Goal: Information Seeking & Learning: Learn about a topic

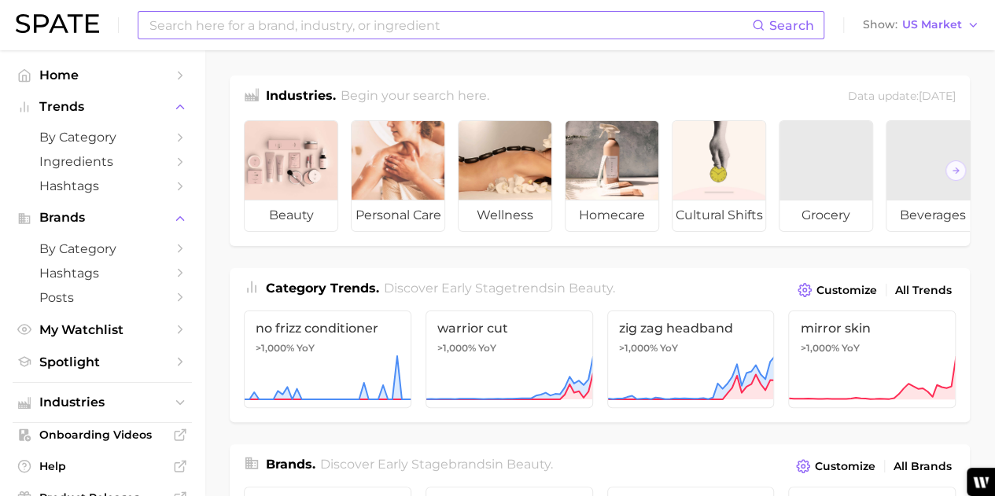
click at [310, 21] on input at bounding box center [450, 25] width 604 height 27
type input "baby"
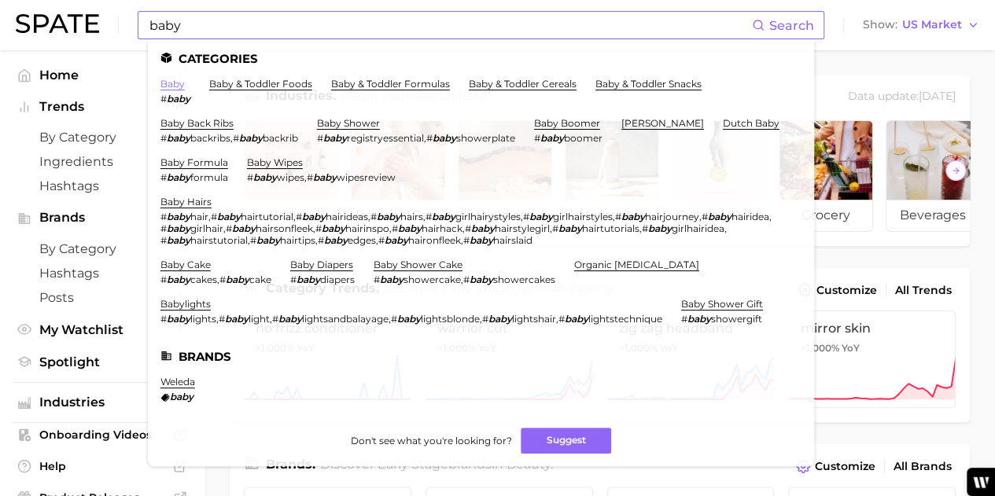
click at [170, 88] on link "baby" at bounding box center [173, 84] width 24 height 12
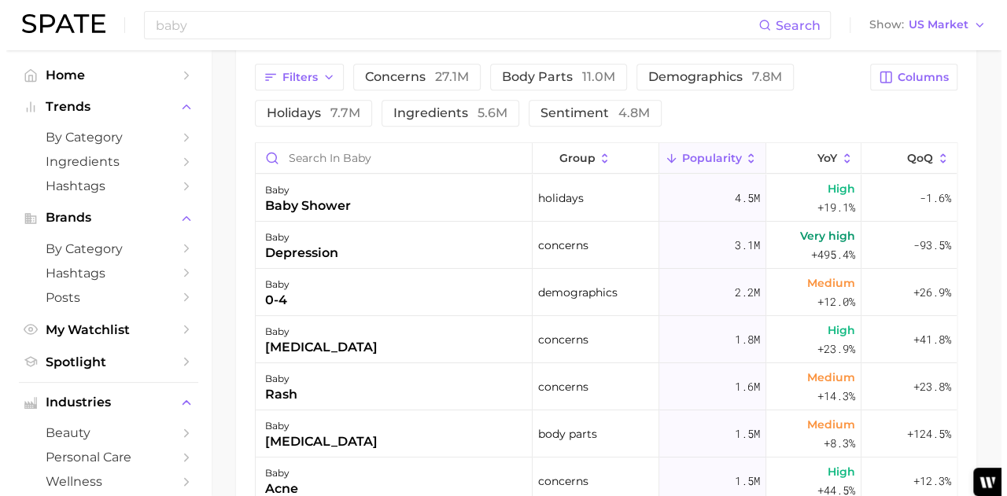
scroll to position [866, 0]
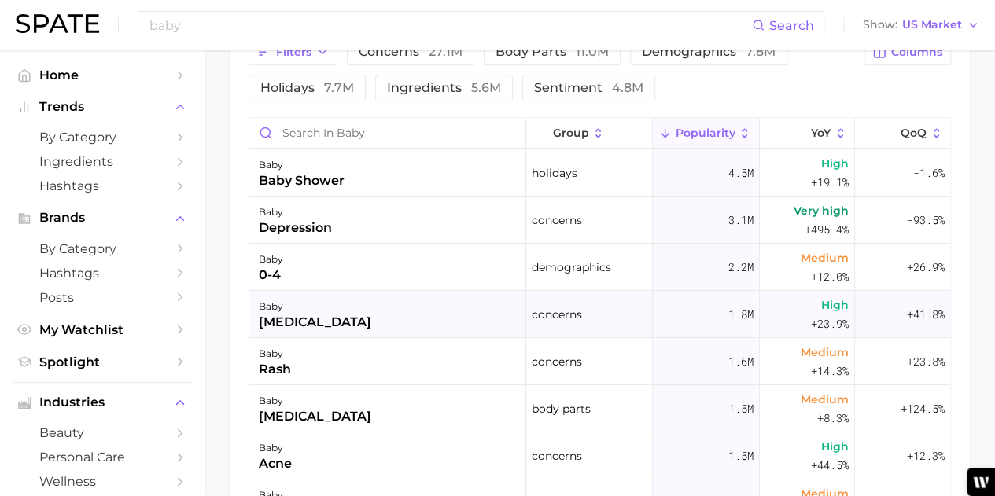
click at [296, 325] on div "baby acne" at bounding box center [315, 322] width 113 height 19
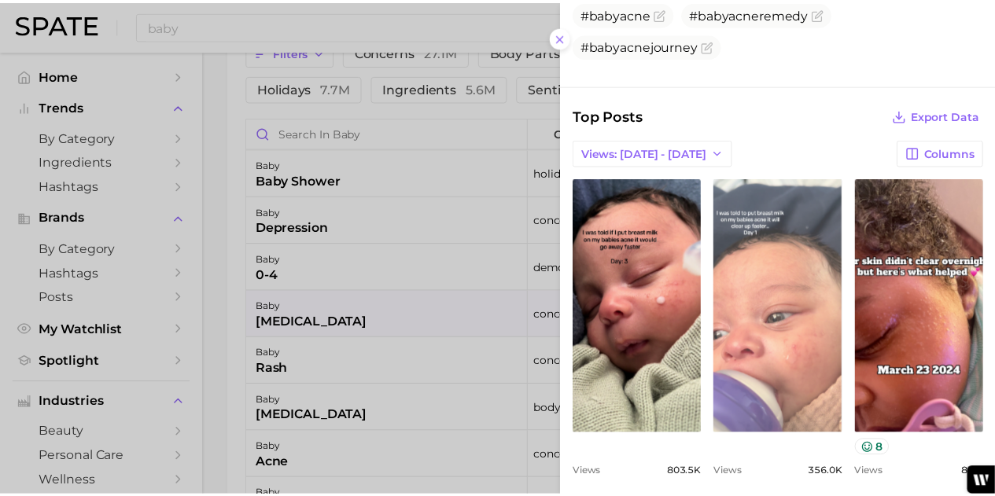
scroll to position [477, 0]
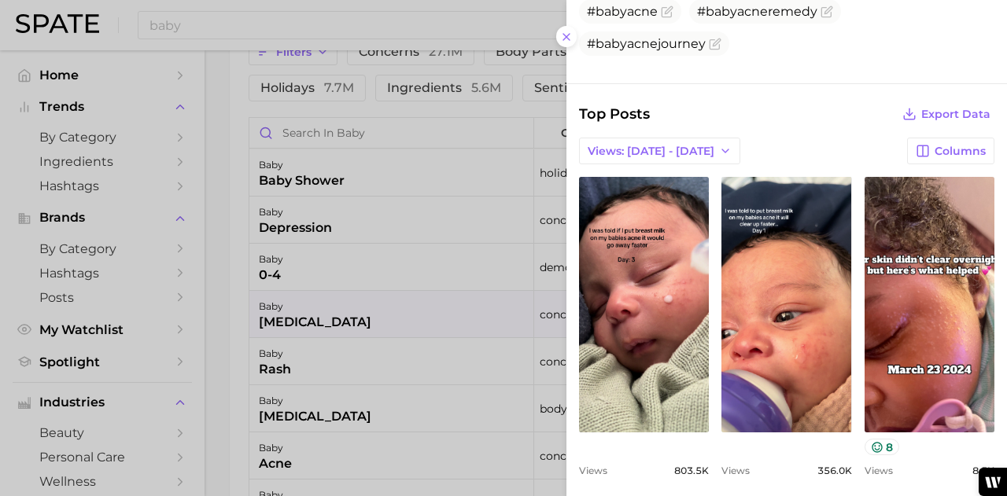
click at [225, 174] on div at bounding box center [503, 248] width 1007 height 496
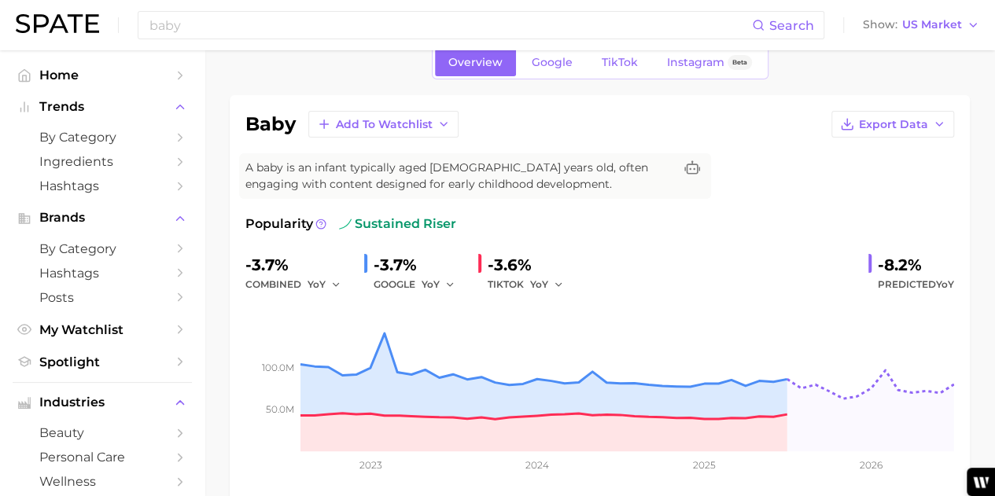
scroll to position [0, 0]
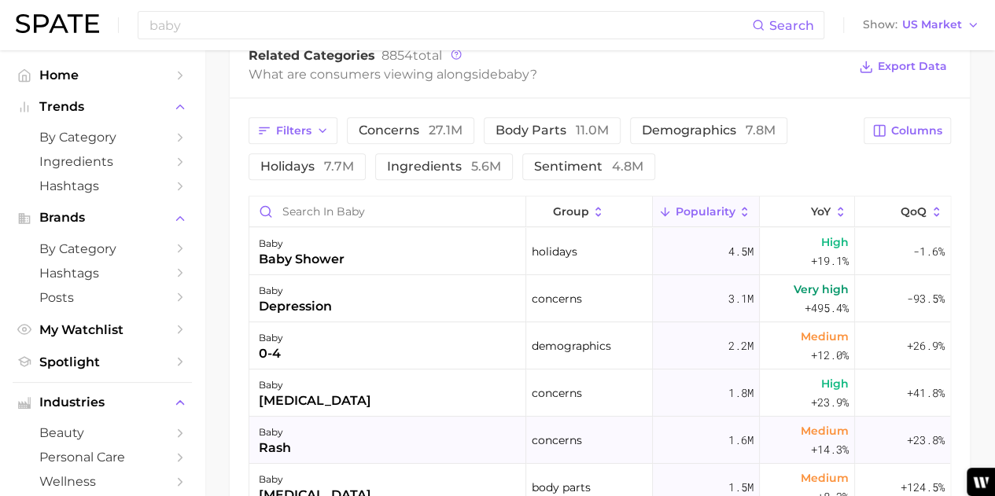
click at [277, 446] on div "rash" at bounding box center [275, 448] width 32 height 19
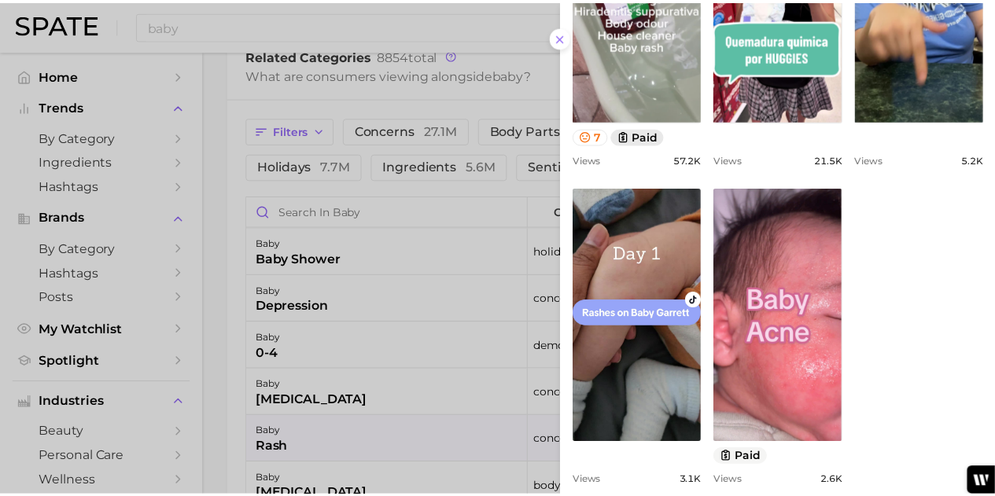
scroll to position [849, 0]
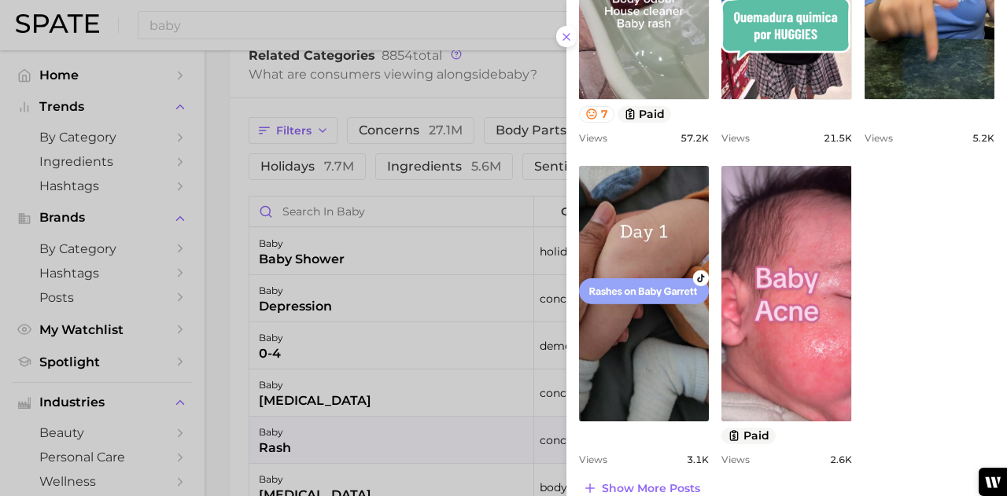
click at [216, 292] on div at bounding box center [503, 248] width 1007 height 496
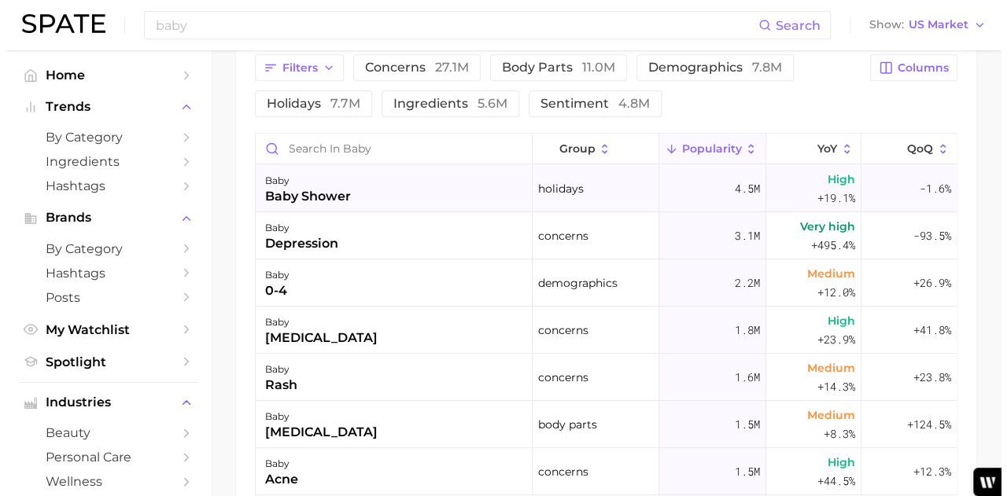
scroll to position [843, 0]
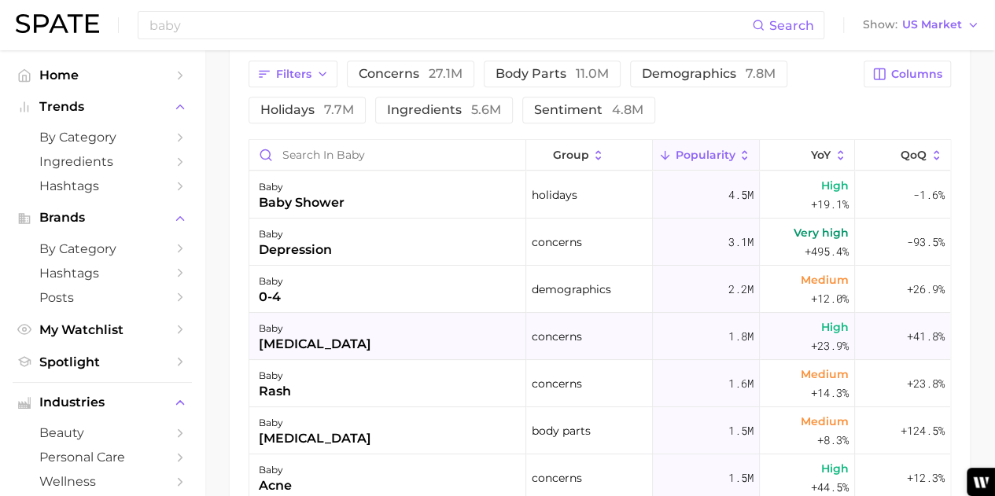
click at [317, 337] on div "baby acne" at bounding box center [315, 344] width 113 height 19
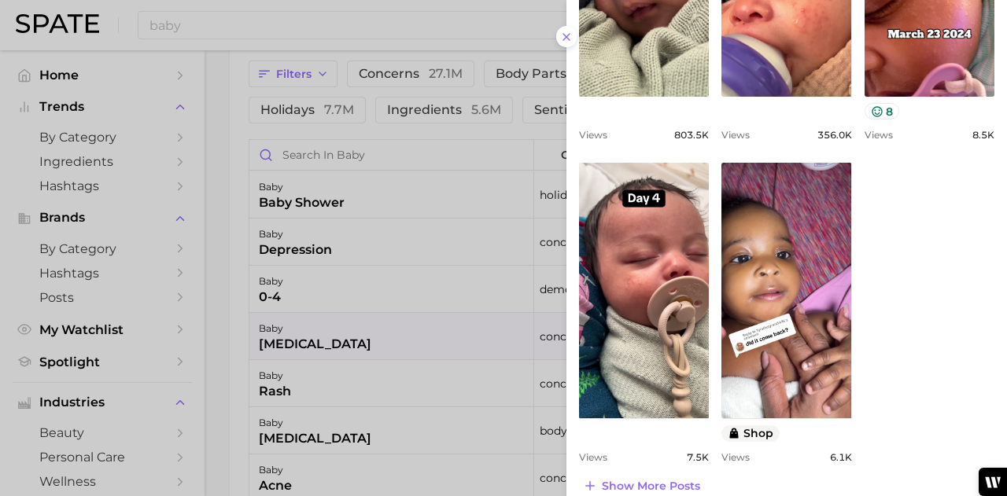
scroll to position [828, 0]
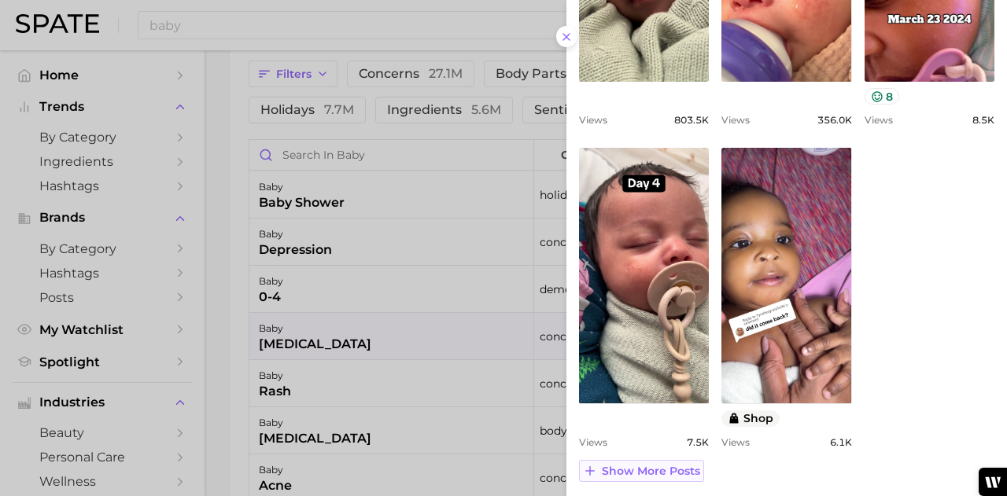
click at [621, 468] on span "Show more posts" at bounding box center [651, 471] width 98 height 13
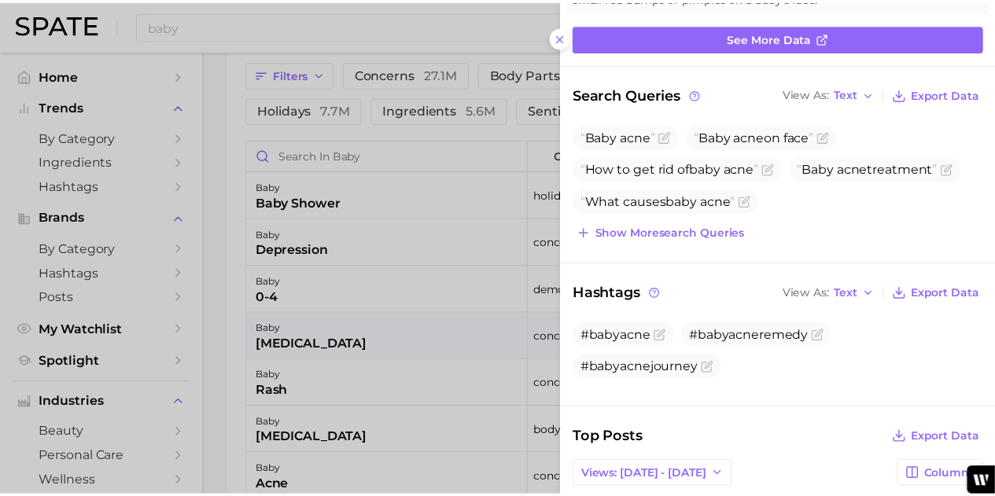
scroll to position [116, 0]
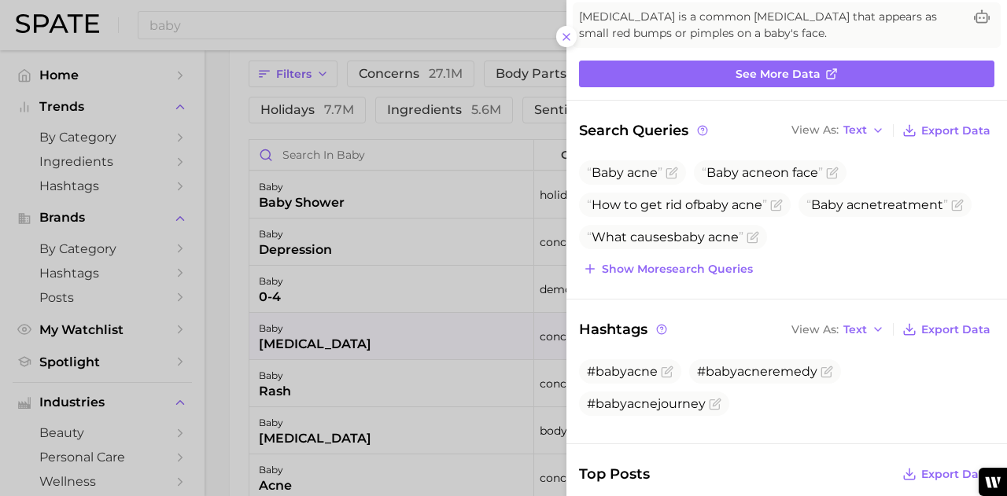
click at [234, 282] on div at bounding box center [503, 248] width 1007 height 496
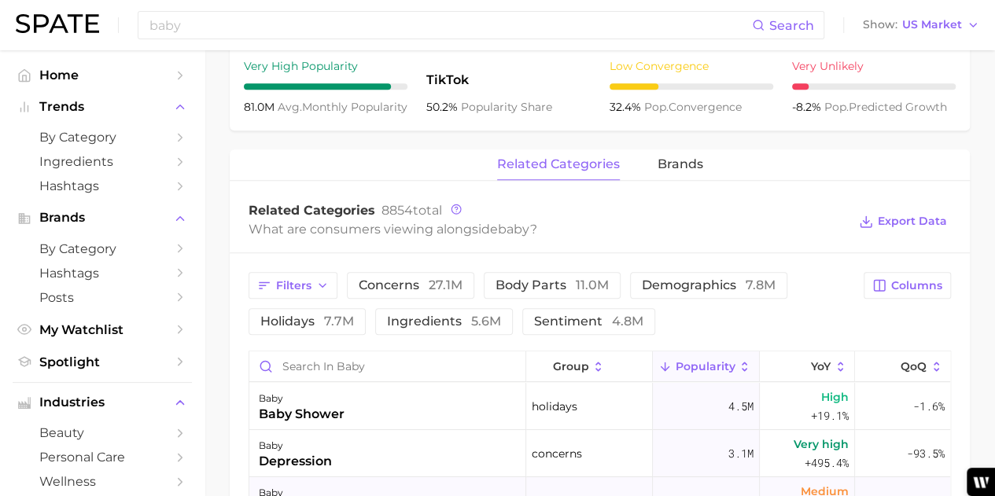
scroll to position [607, 0]
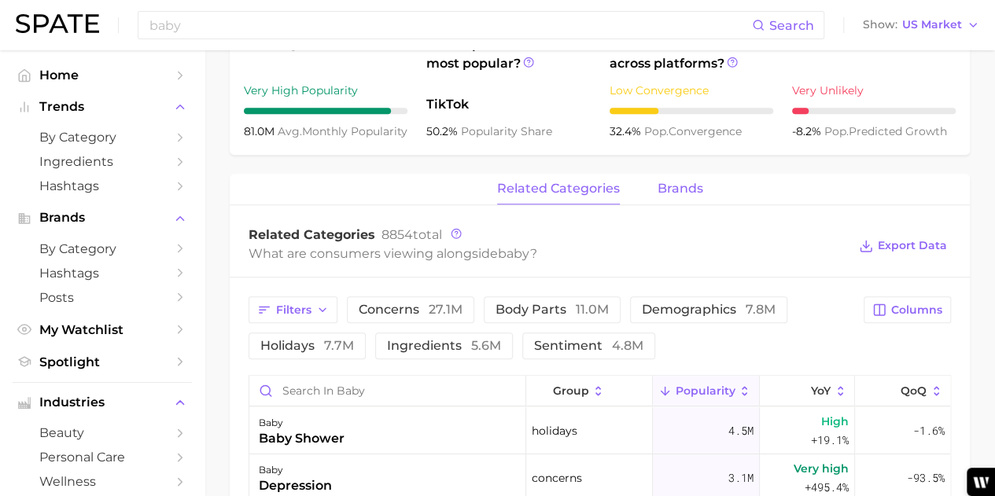
click at [682, 183] on span "brands" at bounding box center [681, 189] width 46 height 14
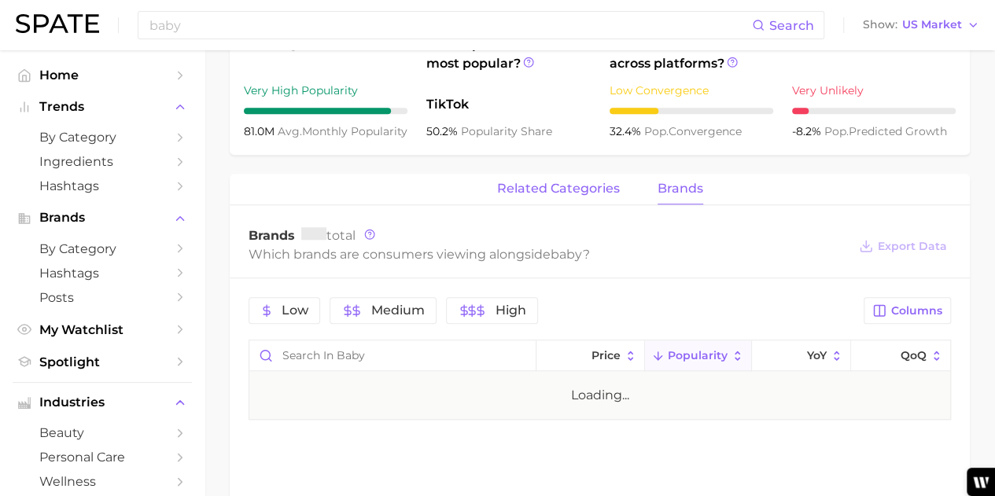
click at [588, 188] on span "related categories" at bounding box center [558, 189] width 123 height 14
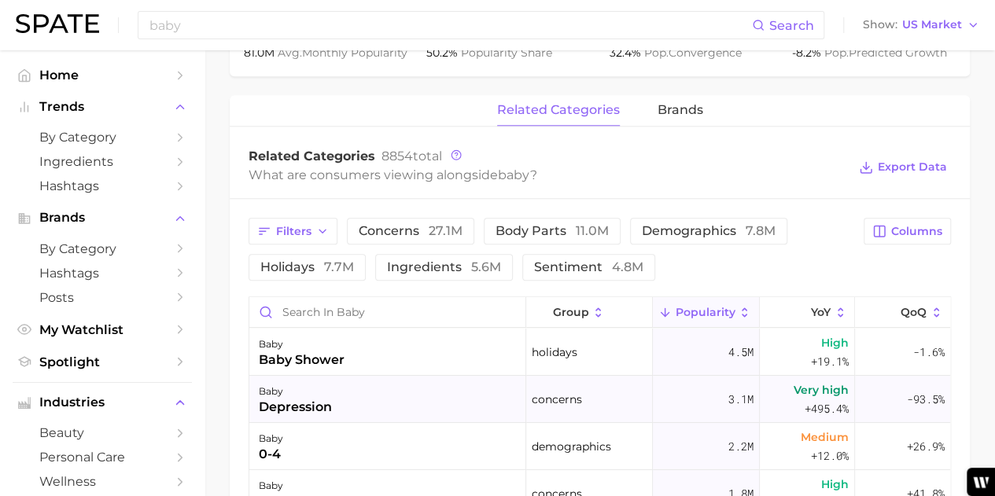
click at [304, 407] on div "depression" at bounding box center [295, 407] width 73 height 19
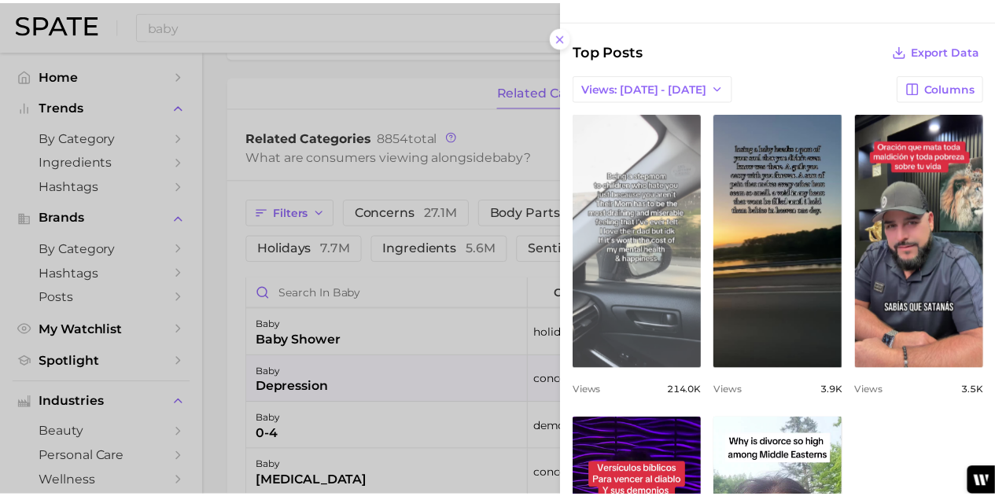
scroll to position [629, 0]
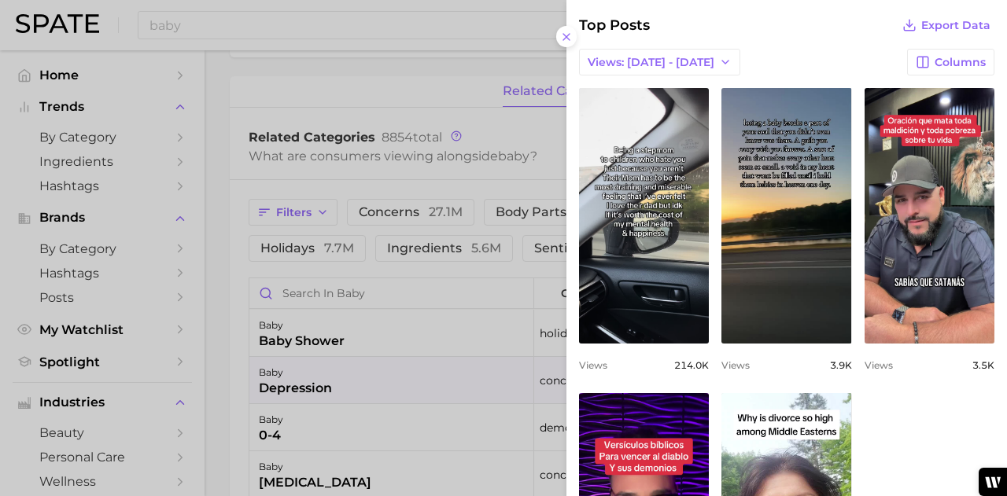
click at [236, 305] on div at bounding box center [503, 248] width 1007 height 496
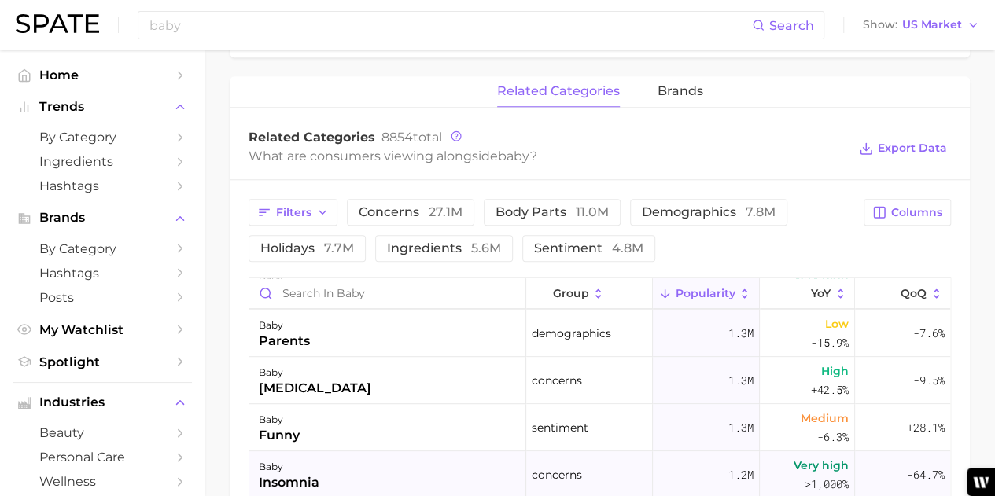
scroll to position [118, 0]
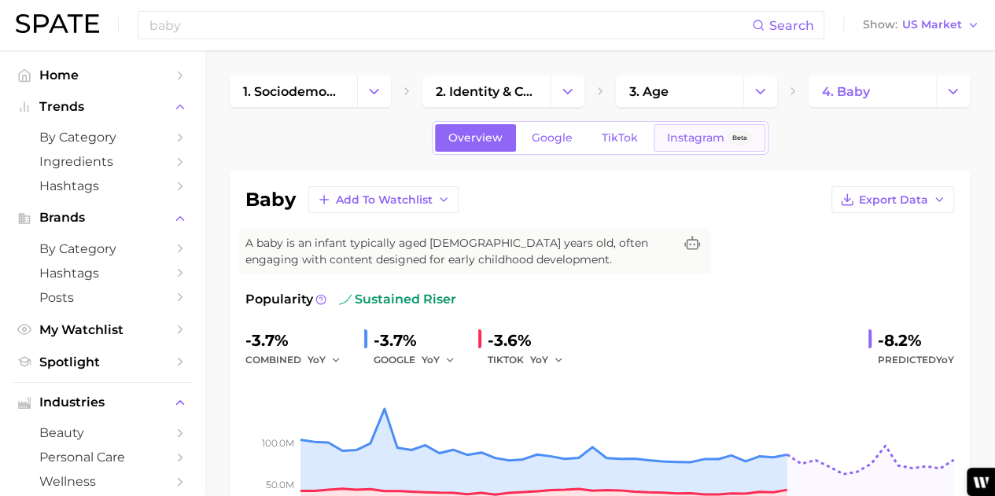
click at [667, 135] on span "Instagram" at bounding box center [695, 137] width 57 height 13
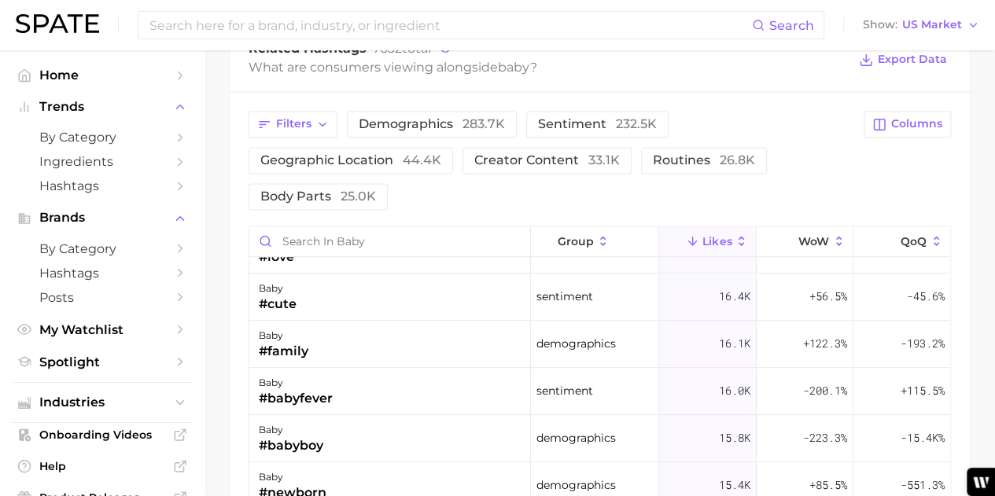
scroll to position [629, 0]
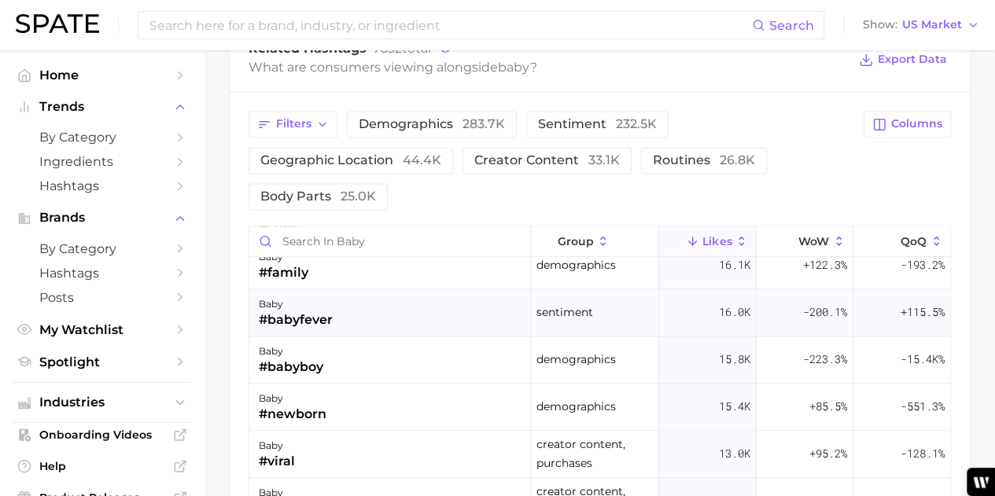
click at [381, 325] on div "baby #babyfever" at bounding box center [390, 313] width 282 height 47
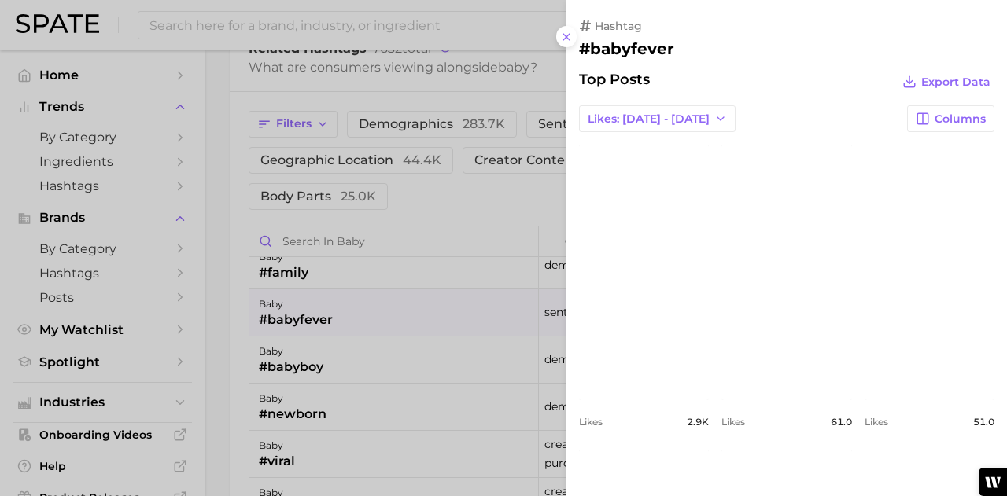
click at [220, 335] on div at bounding box center [503, 248] width 1007 height 496
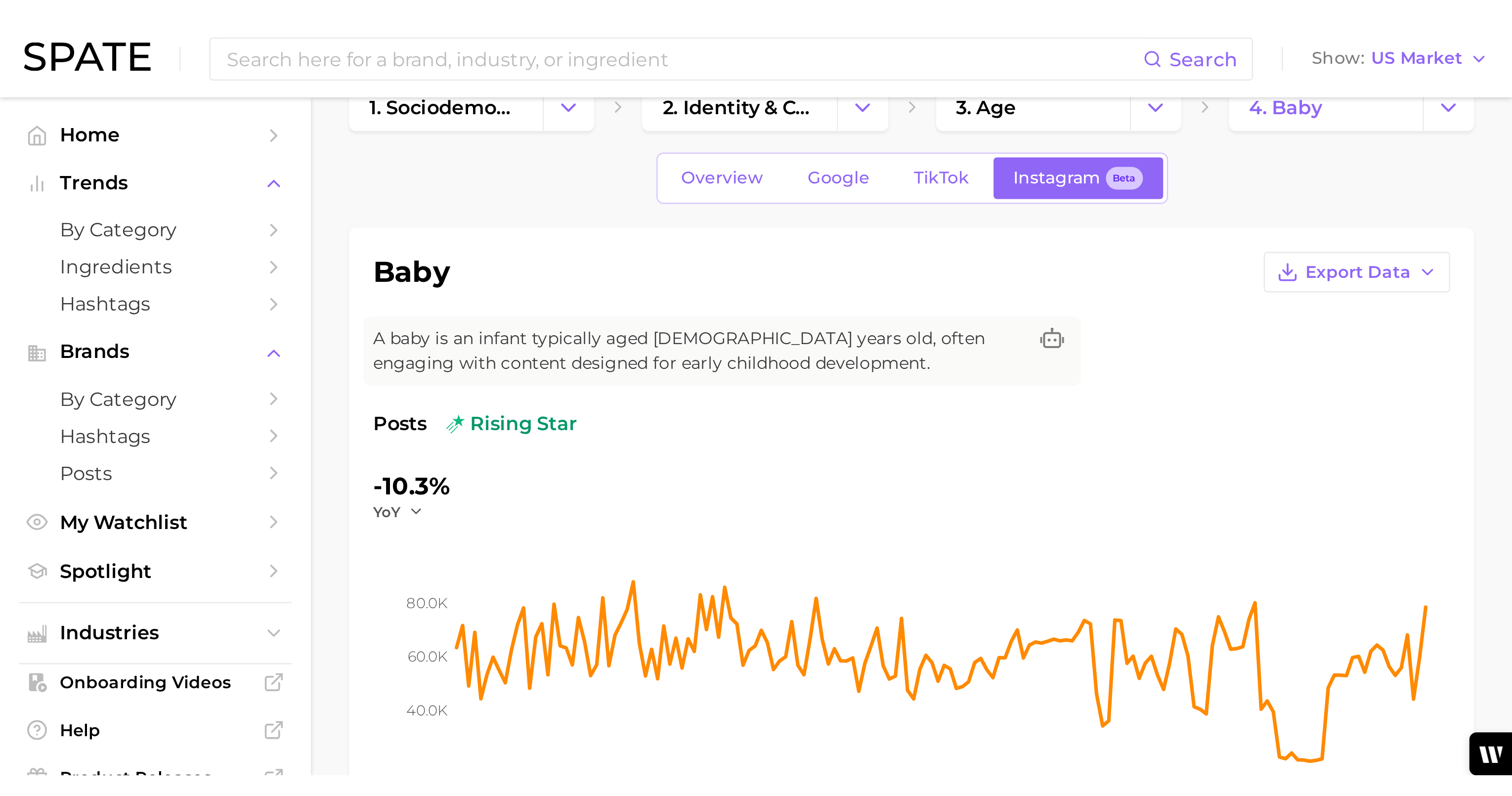
scroll to position [0, 0]
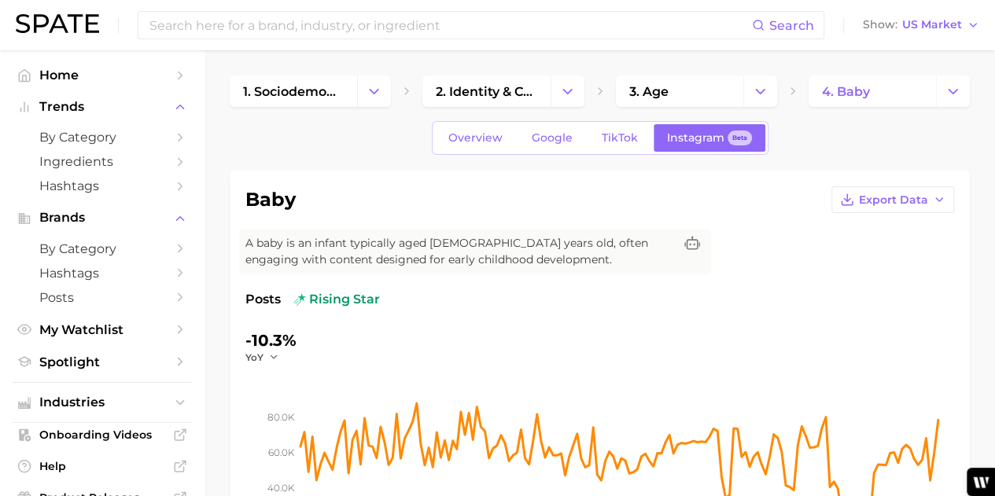
drag, startPoint x: 900, startPoint y: 0, endPoint x: 323, endPoint y: 71, distance: 581.1
